Goal: Navigation & Orientation: Find specific page/section

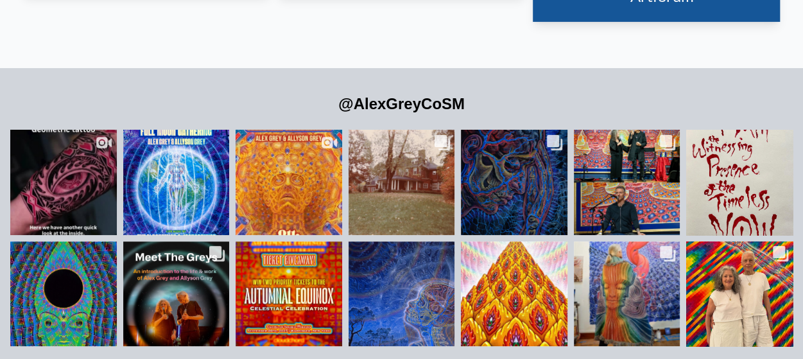
scroll to position [2503, 0]
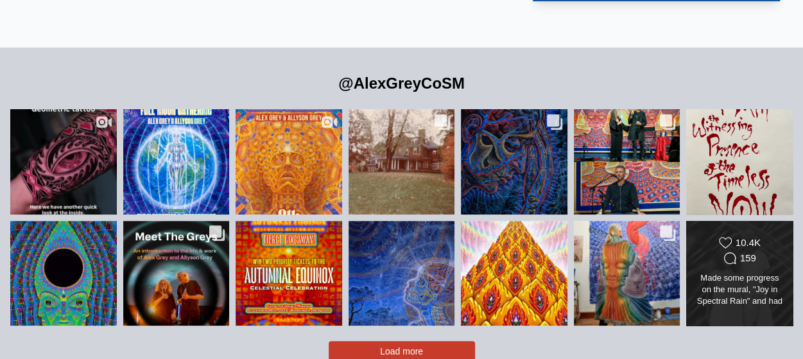
click at [736, 252] on icon "Comments Count" at bounding box center [729, 258] width 13 height 13
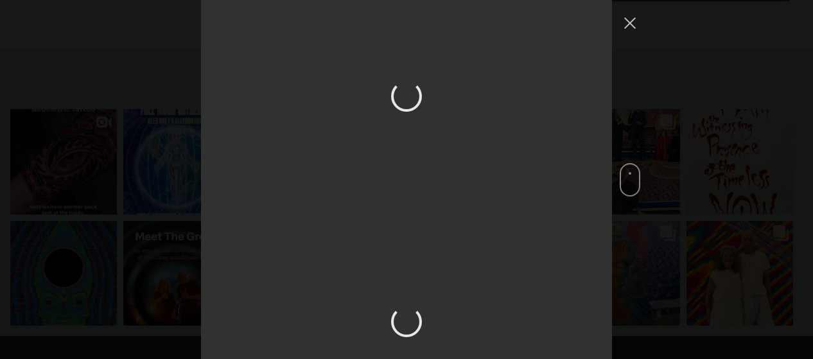
scroll to position [3457, 0]
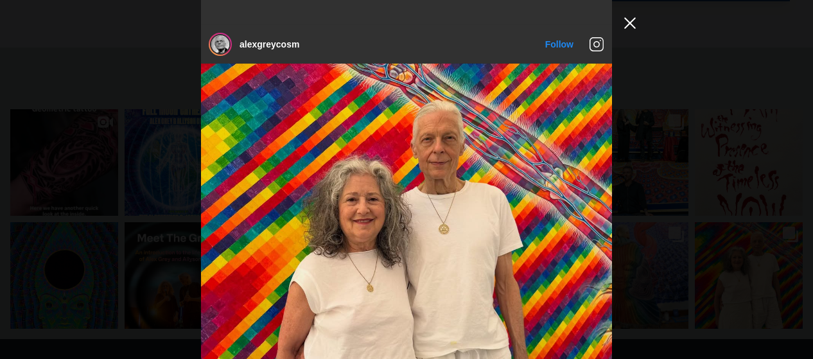
click at [629, 23] on button "Close Instagram Feed Popup" at bounding box center [629, 23] width 21 height 21
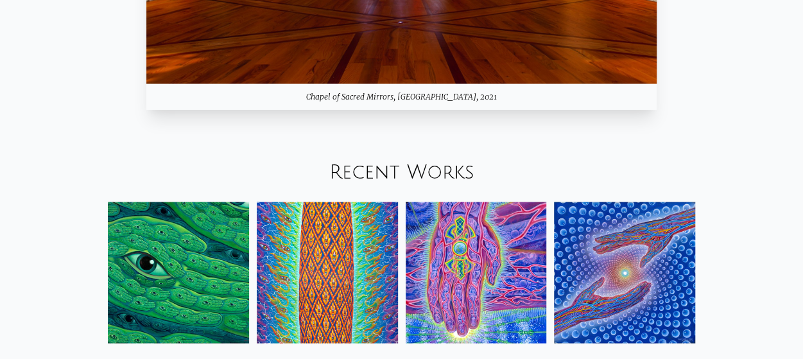
scroll to position [1219, 0]
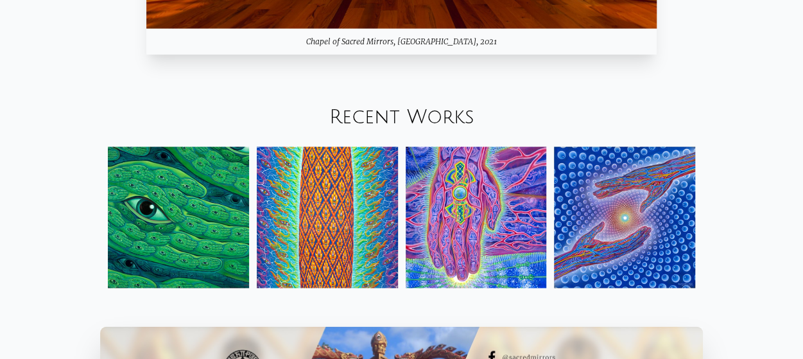
click at [642, 206] on img at bounding box center [624, 217] width 141 height 141
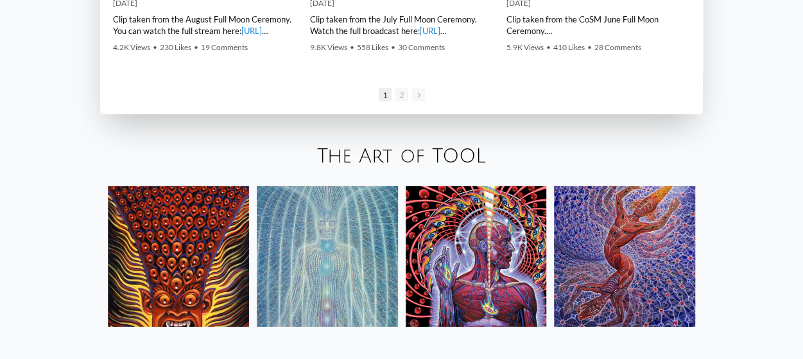
scroll to position [1921, 0]
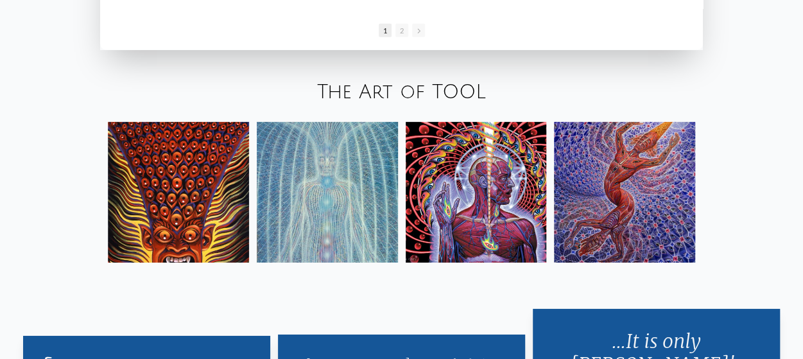
click at [468, 185] on img at bounding box center [476, 192] width 141 height 141
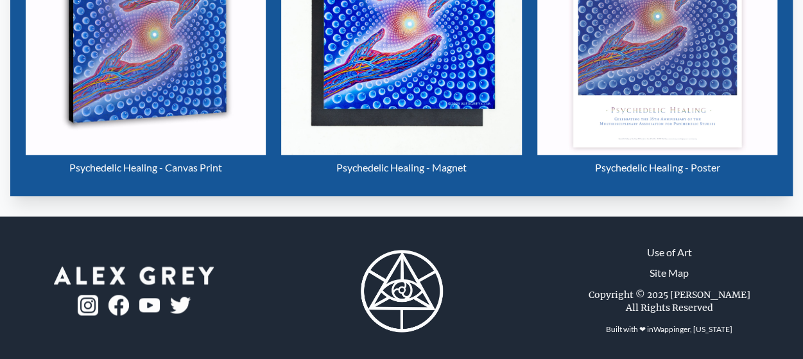
scroll to position [646, 0]
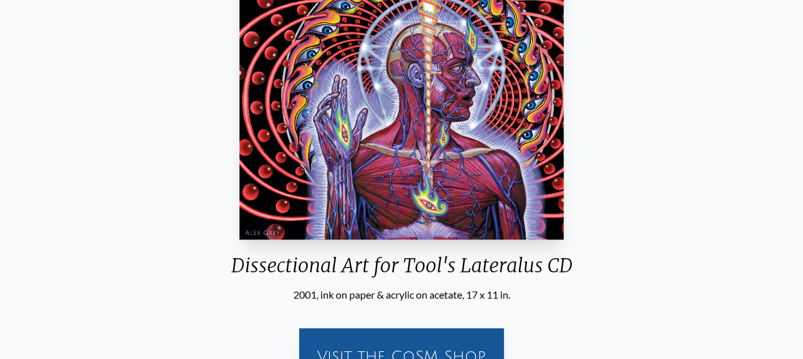
scroll to position [321, 0]
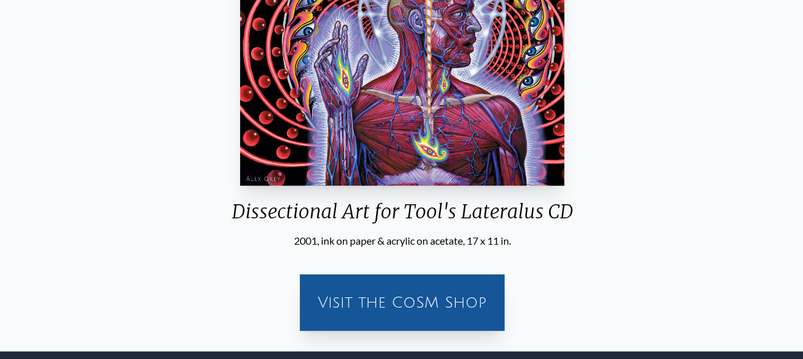
click at [390, 296] on div "Visit the CoSM Shop" at bounding box center [401, 302] width 189 height 41
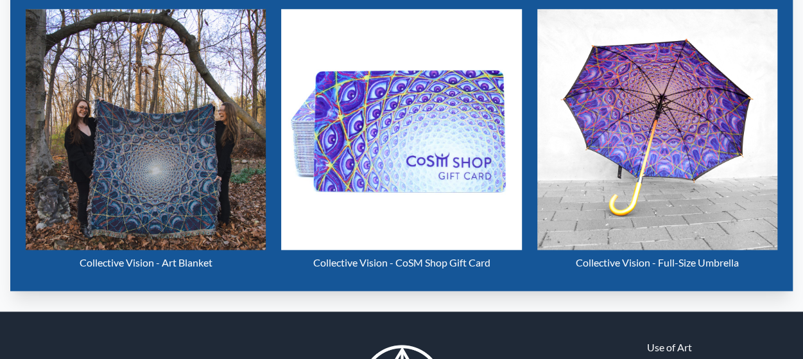
scroll to position [486, 0]
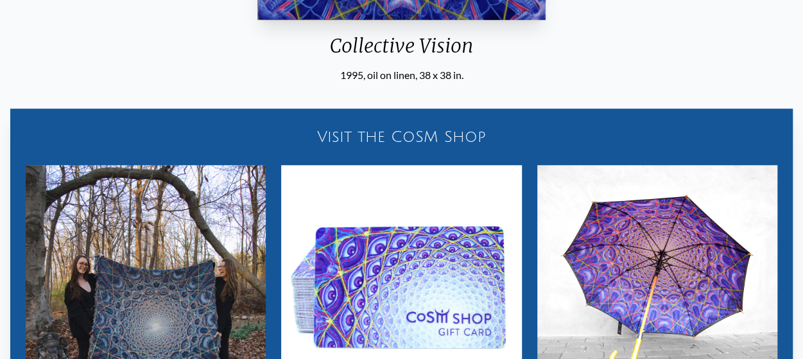
click at [388, 130] on div "Visit the CoSM Shop" at bounding box center [401, 136] width 767 height 41
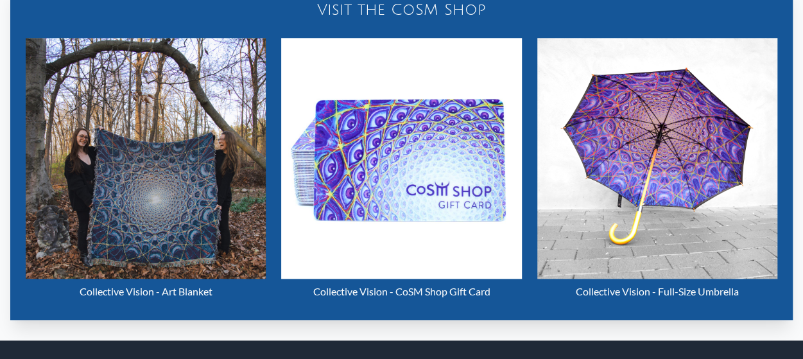
scroll to position [551, 0]
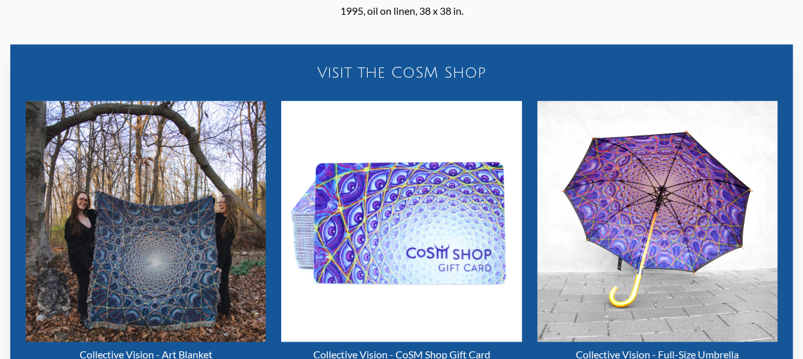
click at [402, 71] on div "Visit the CoSM Shop" at bounding box center [401, 72] width 767 height 41
